Goal: Book appointment/travel/reservation

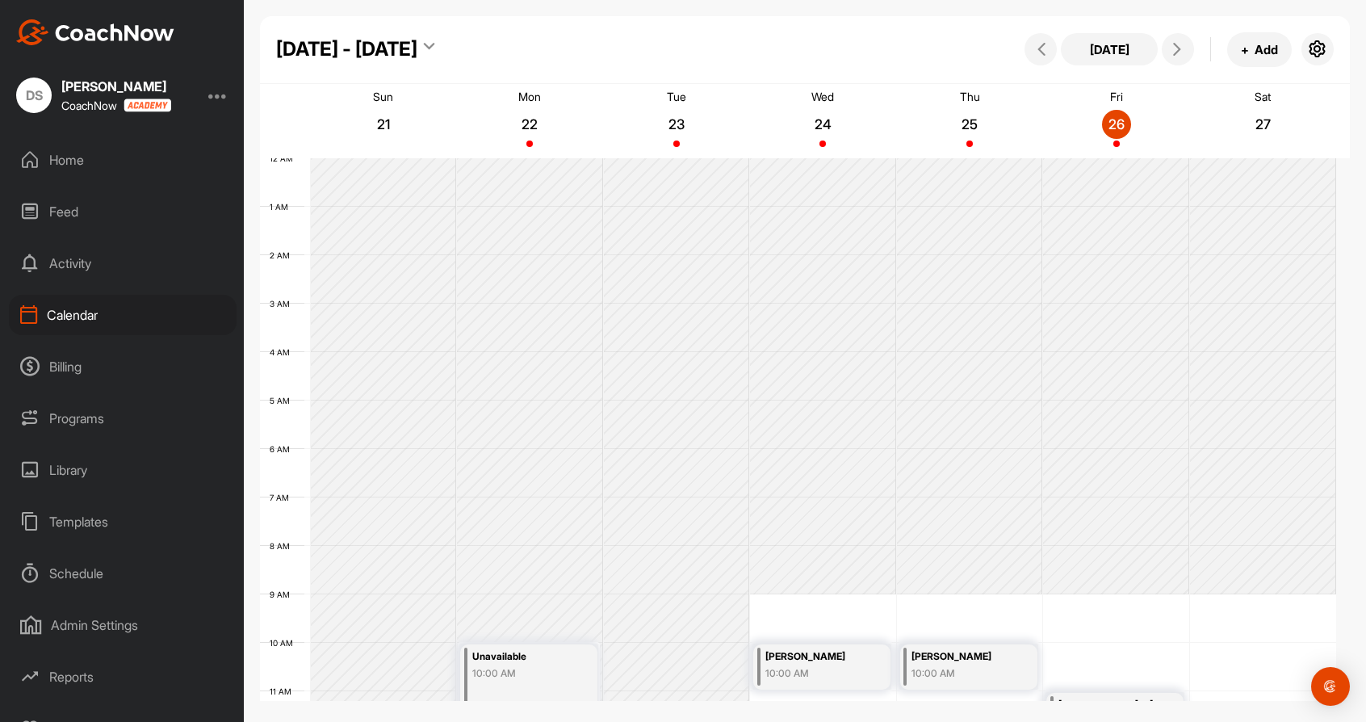
scroll to position [279, 0]
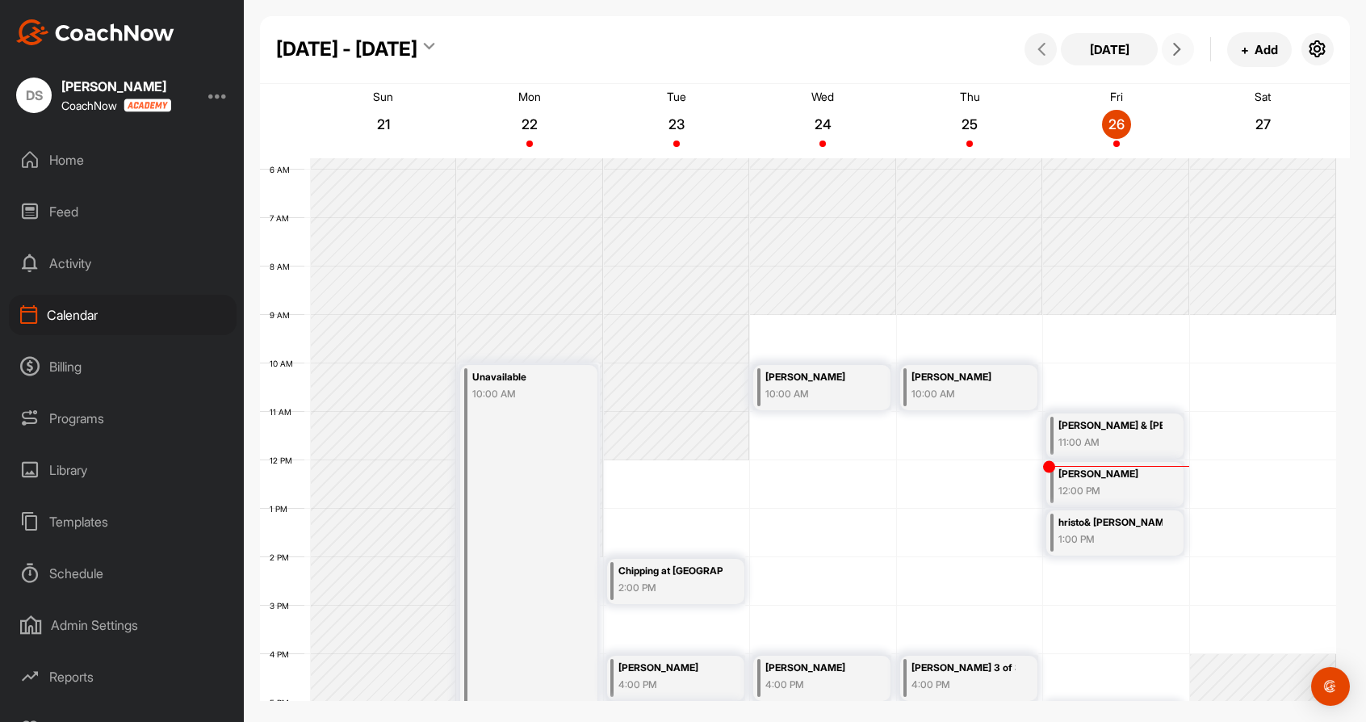
click at [1171, 48] on icon at bounding box center [1177, 49] width 13 height 13
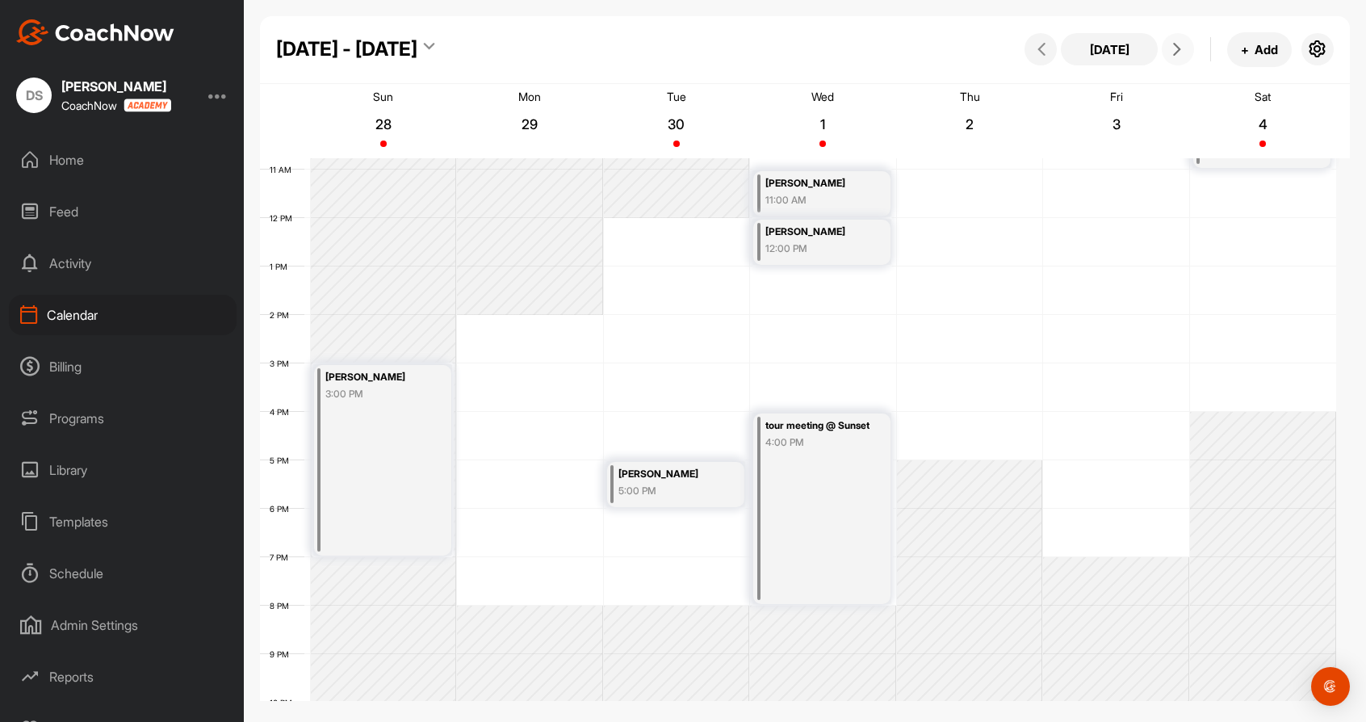
scroll to position [360, 0]
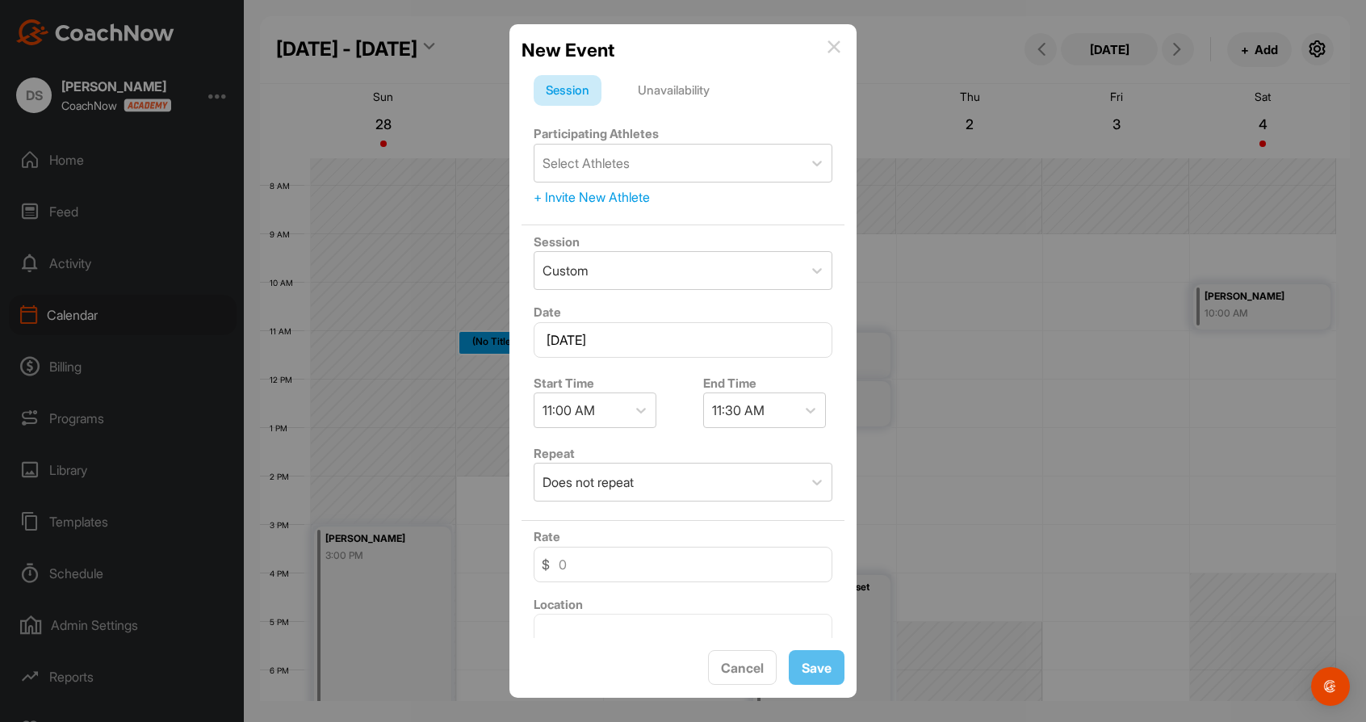
click at [829, 45] on img at bounding box center [833, 46] width 13 height 13
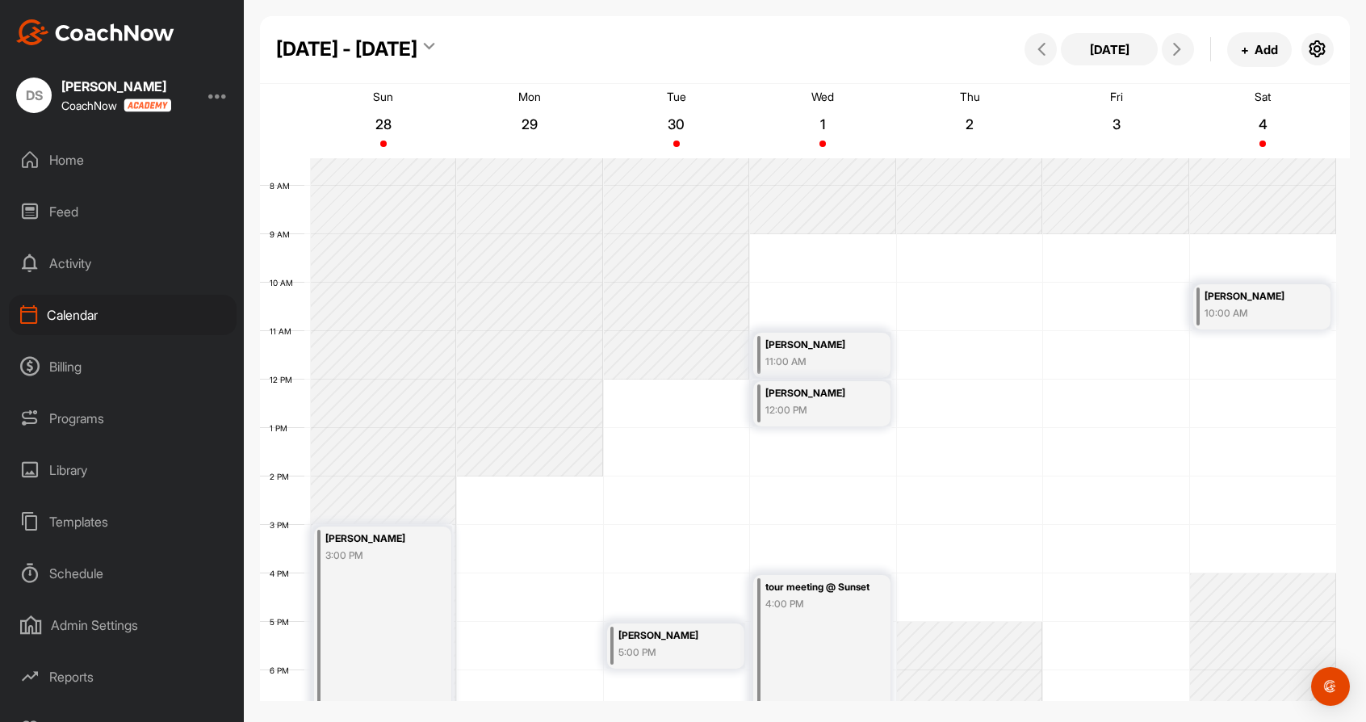
click at [508, 488] on div "12 AM 1 AM 2 AM 3 AM 4 AM 5 AM 6 AM 7 AM 8 AM 9 AM 10 AM 11 AM 12 PM 1 PM 2 PM …" at bounding box center [798, 379] width 1076 height 1162
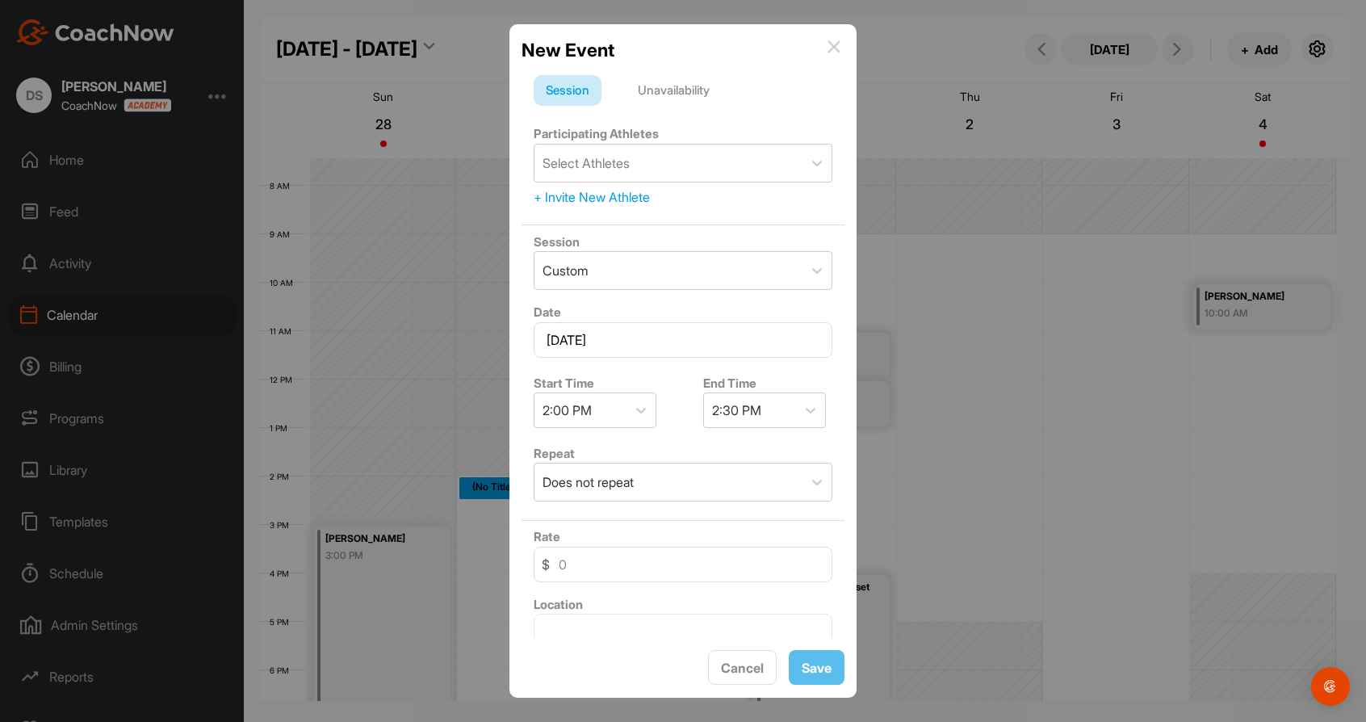
click at [673, 86] on div "Unavailability" at bounding box center [674, 90] width 96 height 31
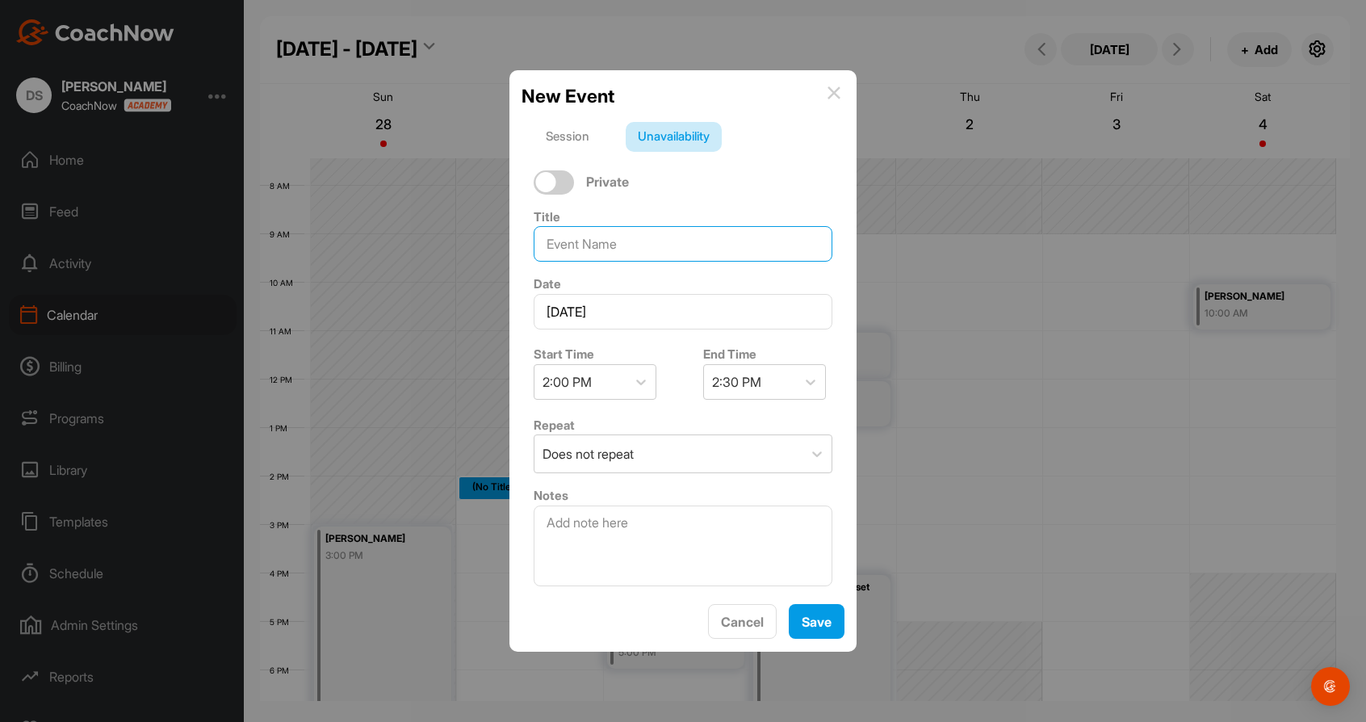
click at [626, 239] on input at bounding box center [683, 244] width 299 height 36
type input "[PERSON_NAME]"
click at [803, 380] on icon at bounding box center [810, 382] width 16 height 16
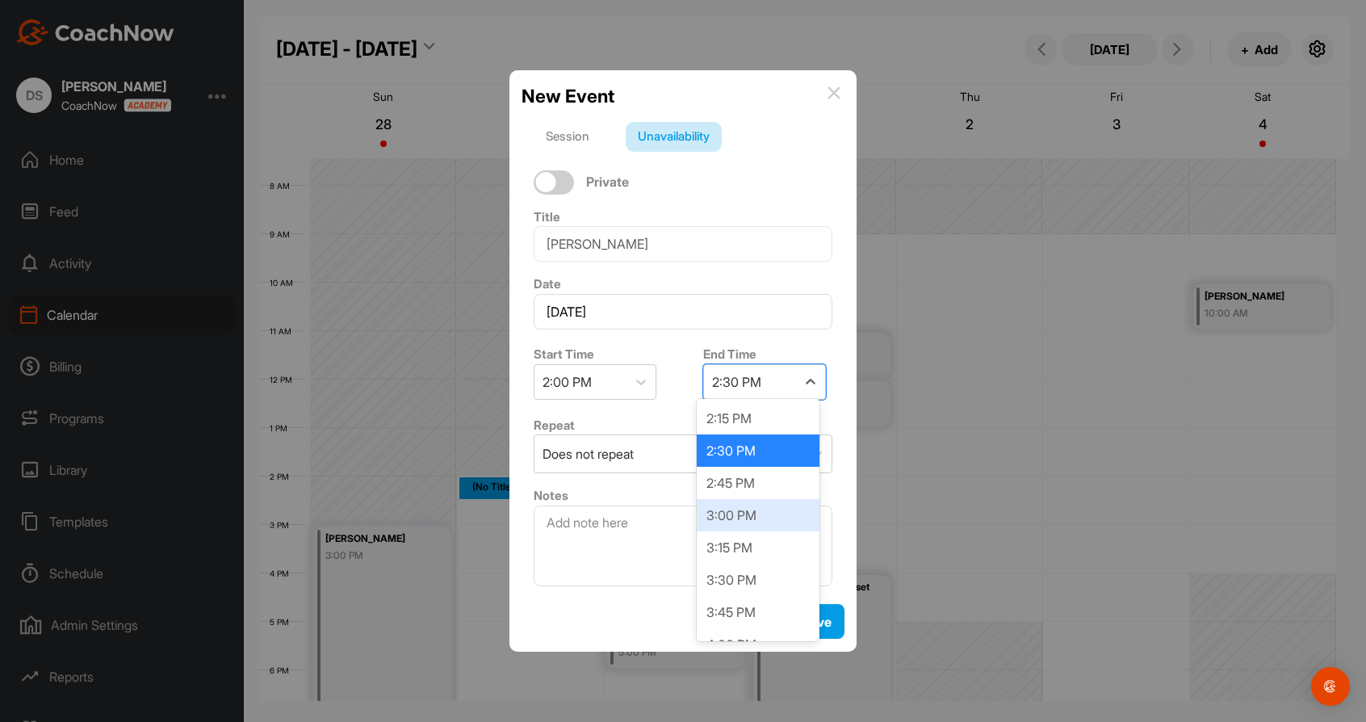
click at [758, 516] on div "3:00 PM" at bounding box center [758, 515] width 123 height 32
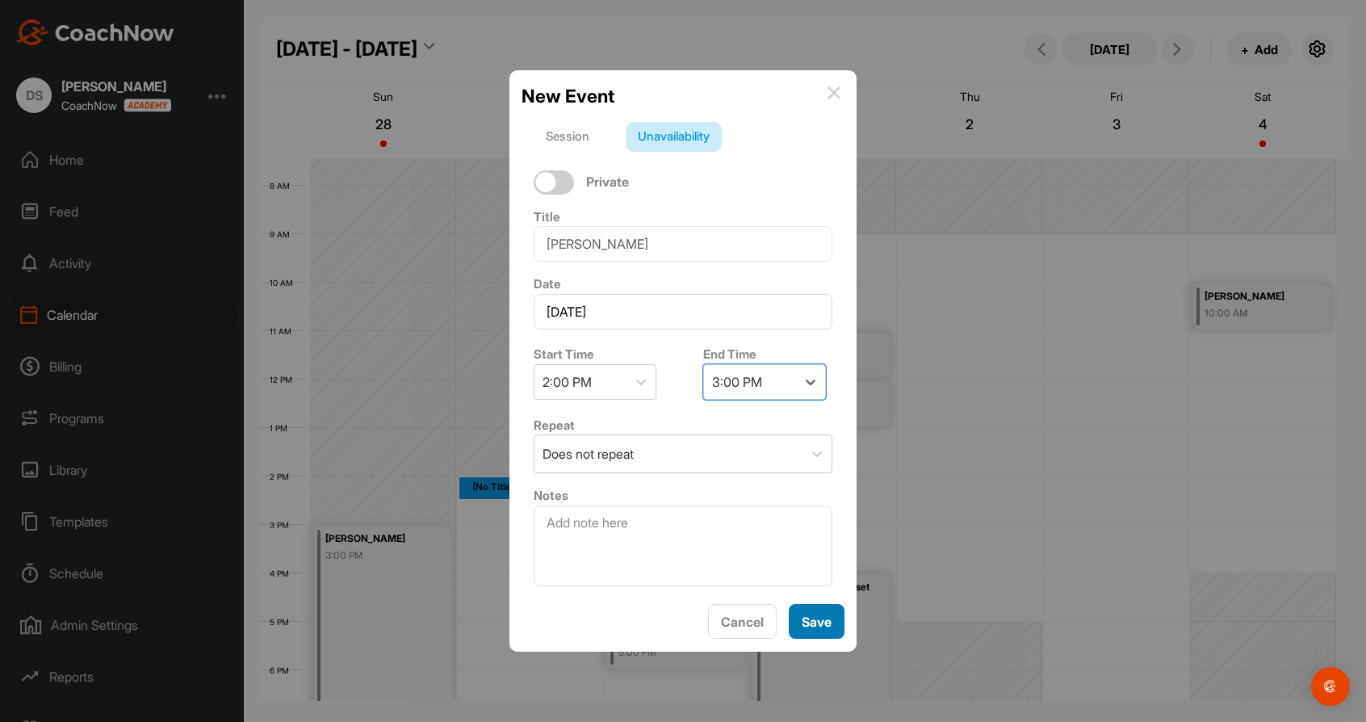
click at [805, 627] on span "Save" at bounding box center [817, 622] width 30 height 16
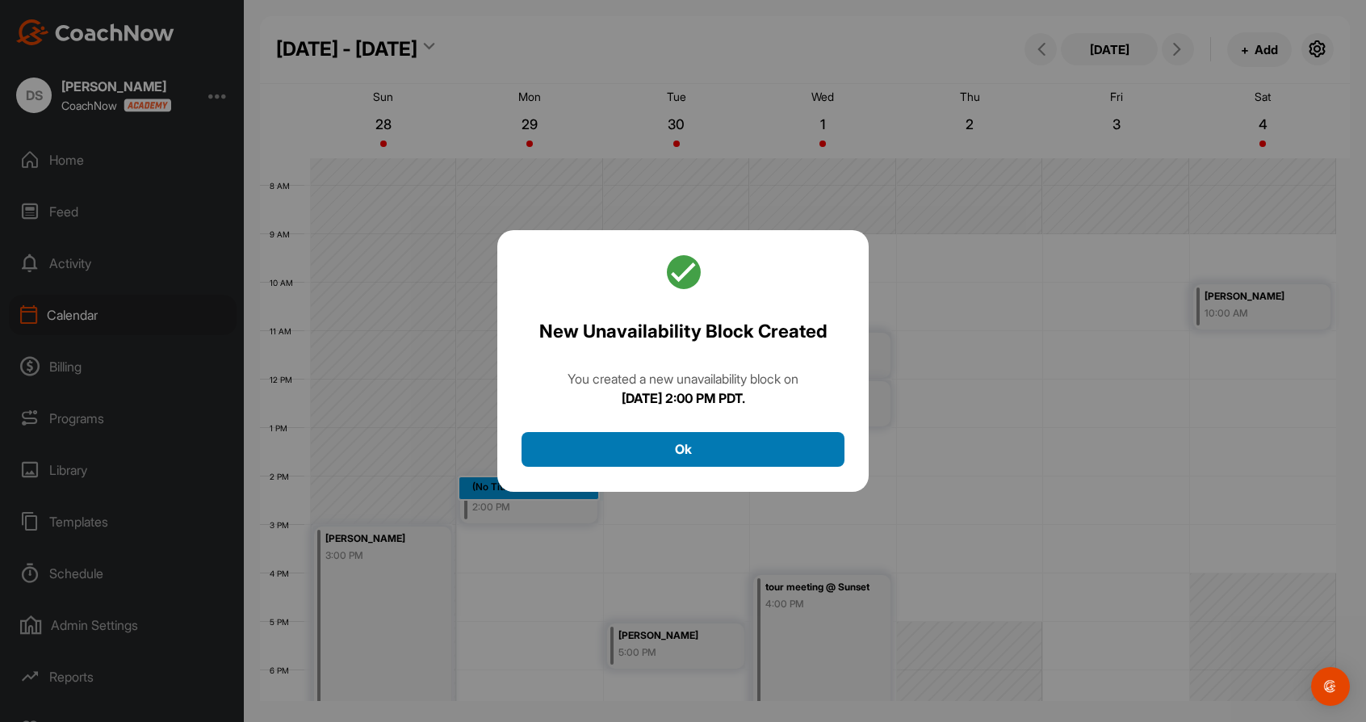
click at [671, 450] on button "Ok" at bounding box center [682, 449] width 323 height 35
